Goal: Task Accomplishment & Management: Manage account settings

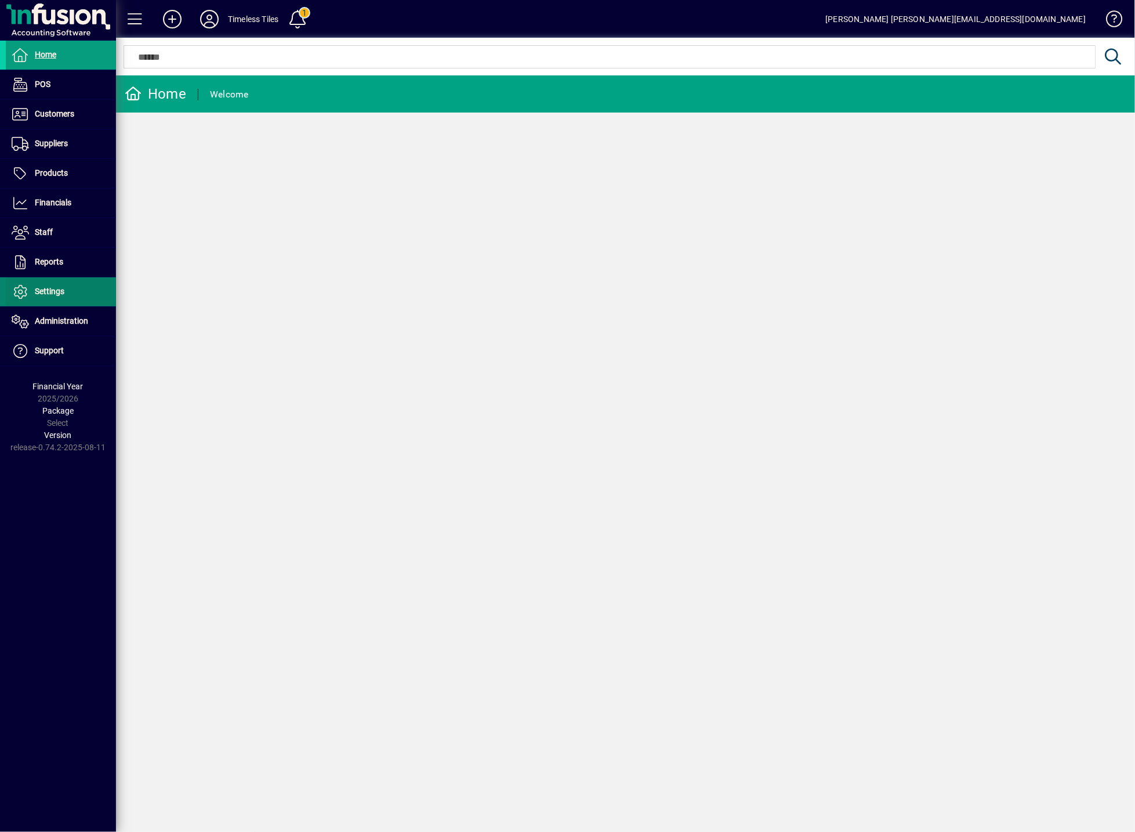
click at [67, 296] on span at bounding box center [61, 292] width 110 height 28
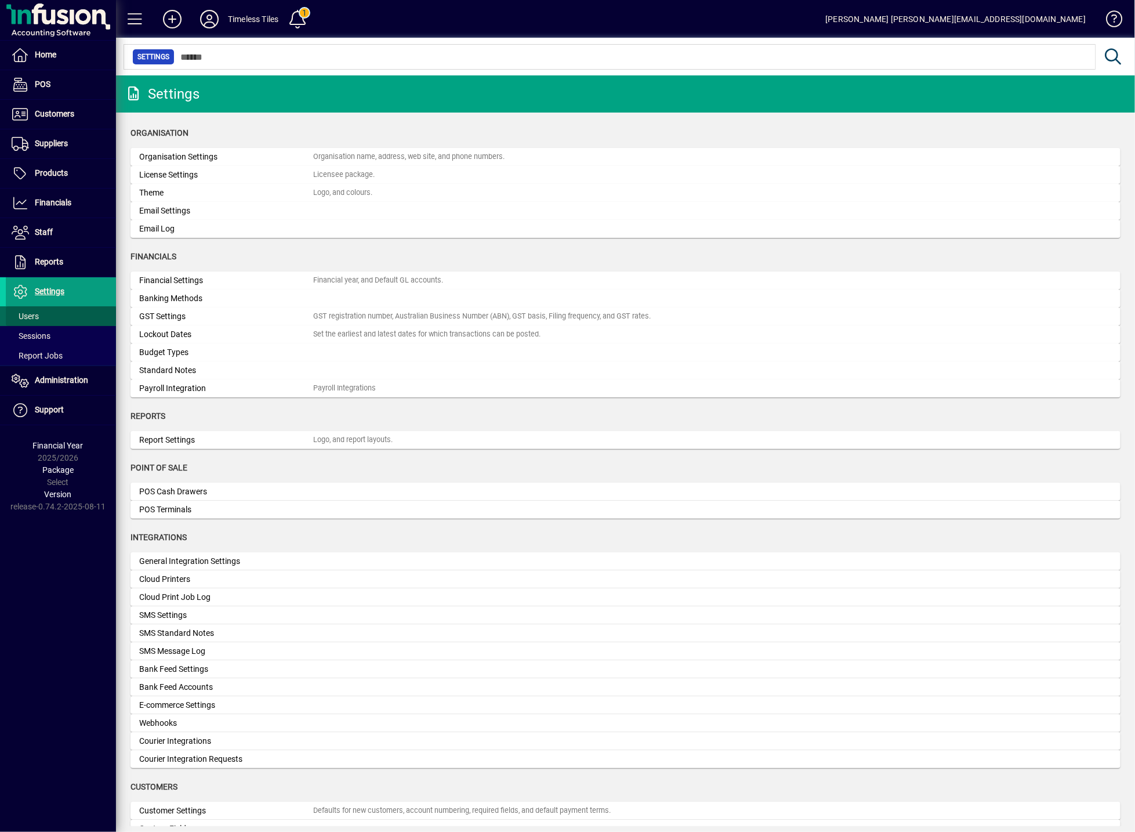
click at [60, 314] on span at bounding box center [61, 316] width 110 height 28
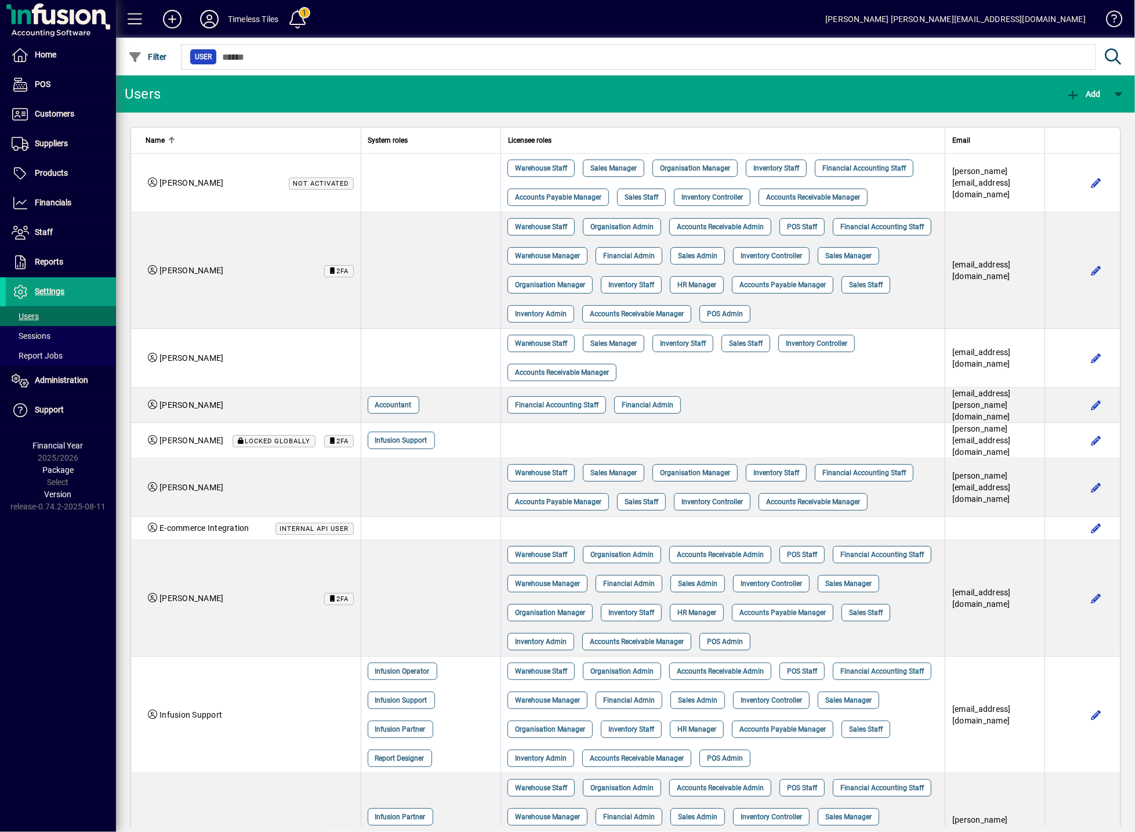
click at [206, 20] on icon at bounding box center [209, 19] width 23 height 19
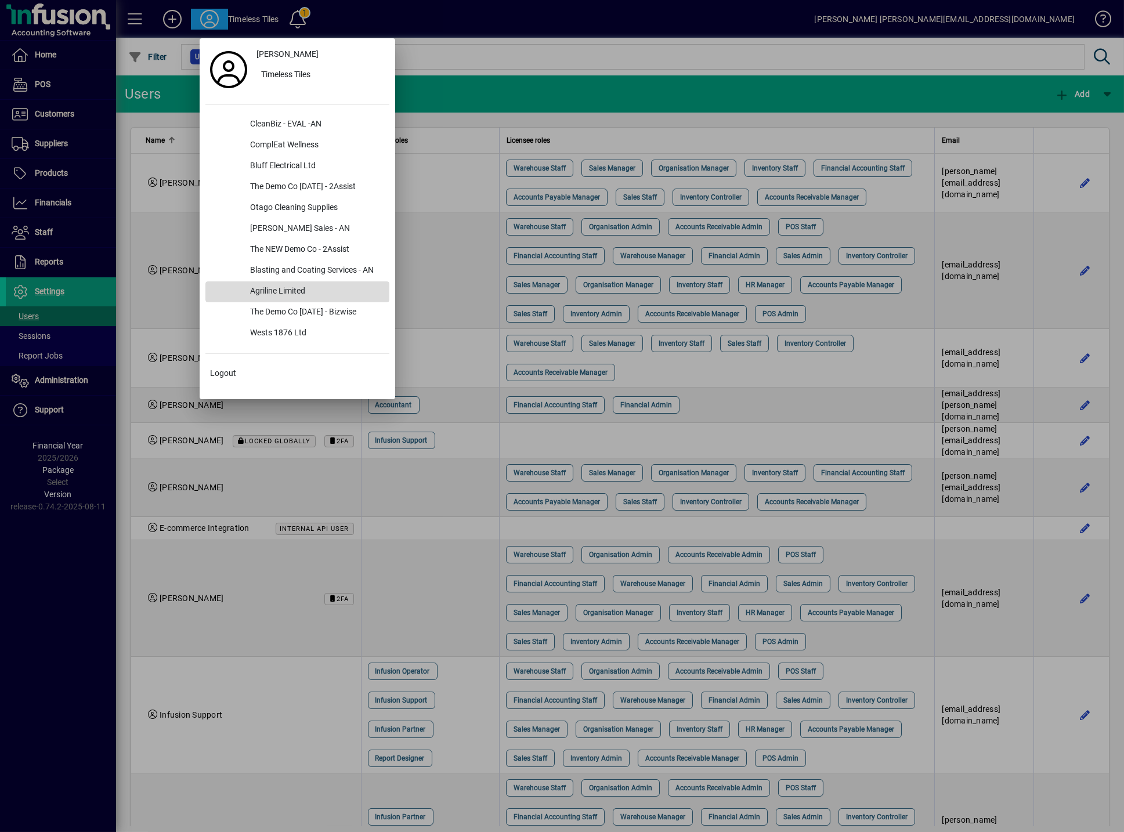
click at [303, 290] on div "Agriline Limited" at bounding box center [315, 291] width 149 height 21
